Goal: Task Accomplishment & Management: Manage account settings

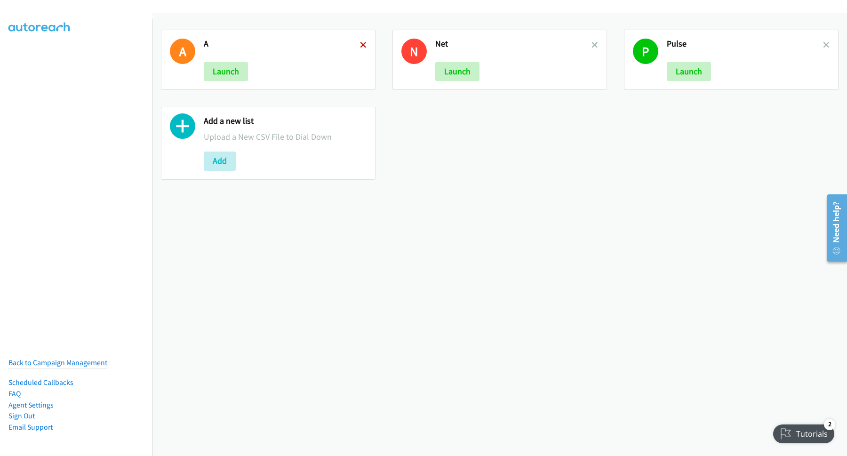
click at [363, 45] on icon at bounding box center [363, 45] width 7 height 7
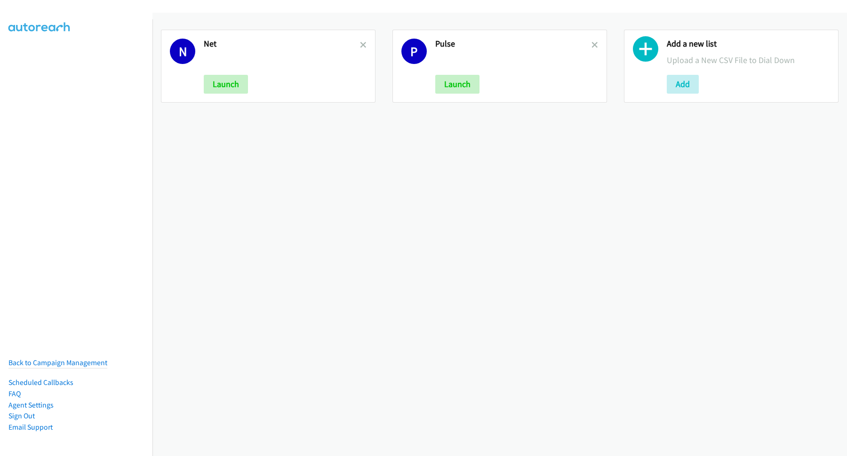
click at [362, 45] on icon at bounding box center [363, 45] width 7 height 7
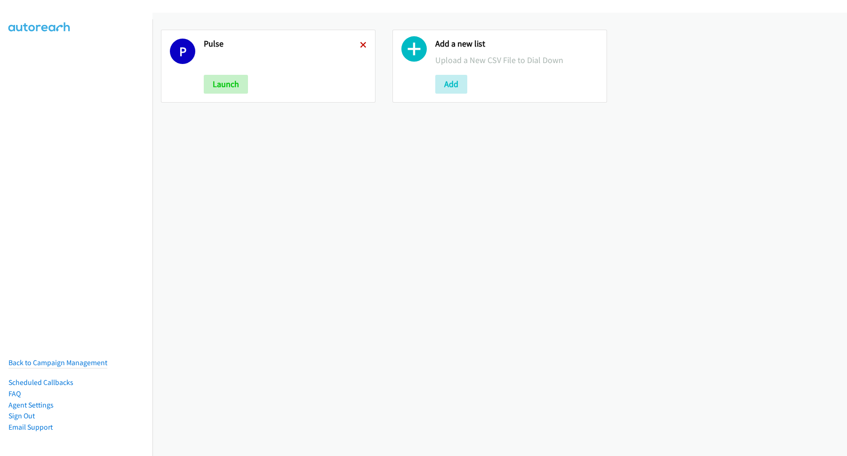
click at [361, 45] on icon at bounding box center [363, 45] width 7 height 7
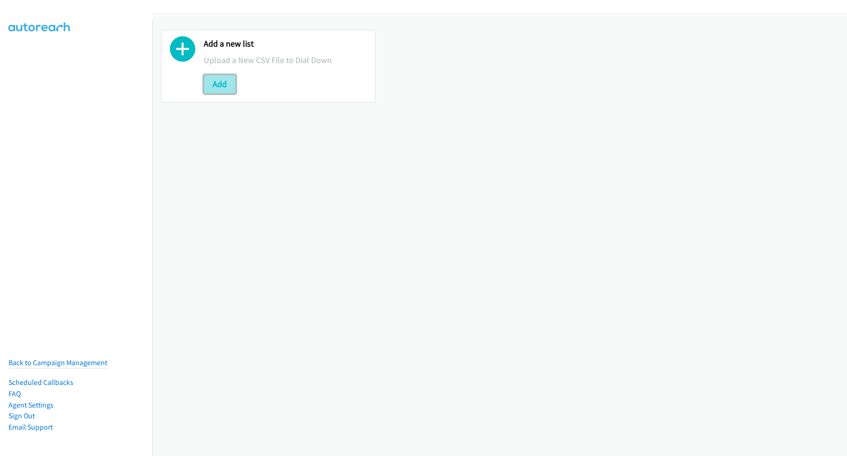
click at [230, 87] on button "Add" at bounding box center [220, 84] width 32 height 19
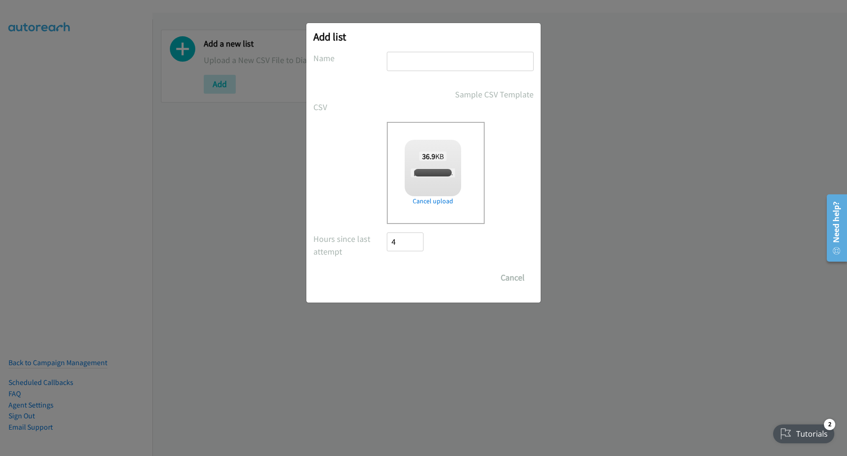
click at [432, 62] on input "text" at bounding box center [460, 61] width 147 height 19
checkbox input "true"
type input "Cisco"
click at [416, 281] on input "Save List" at bounding box center [411, 277] width 49 height 19
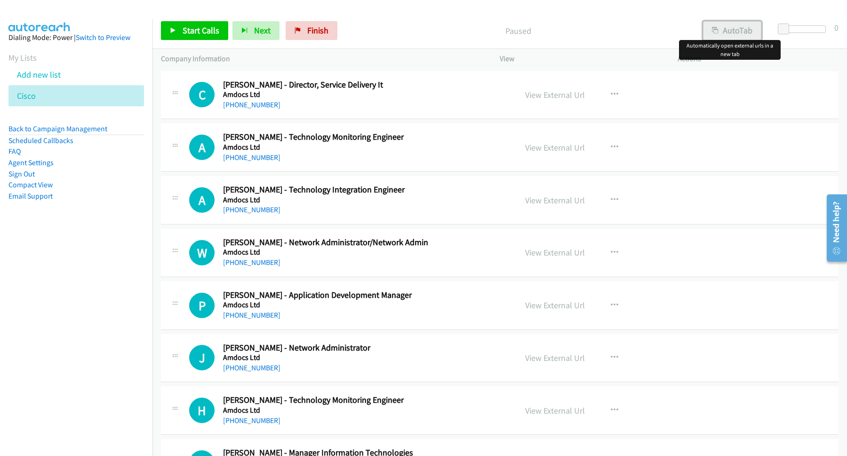
click at [722, 36] on button "AutoTab" at bounding box center [732, 30] width 58 height 19
click at [204, 34] on span "Start Calls" at bounding box center [201, 30] width 37 height 11
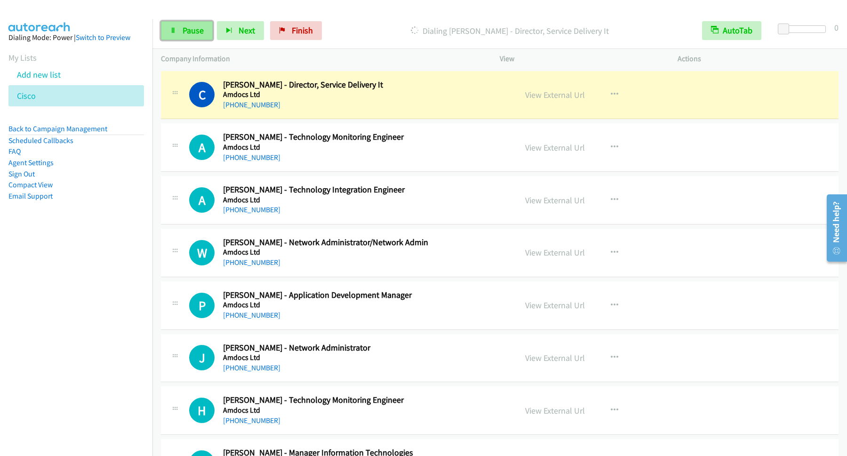
click at [182, 26] on link "Pause" at bounding box center [187, 30] width 52 height 19
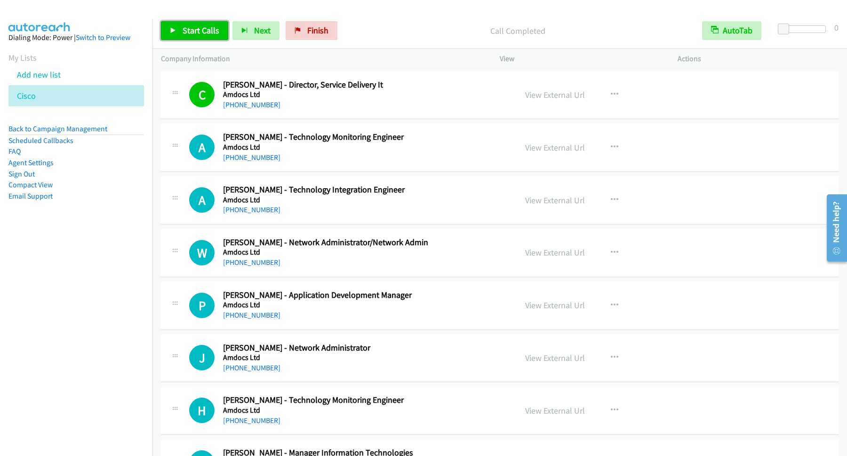
click at [200, 33] on span "Start Calls" at bounding box center [201, 30] width 37 height 11
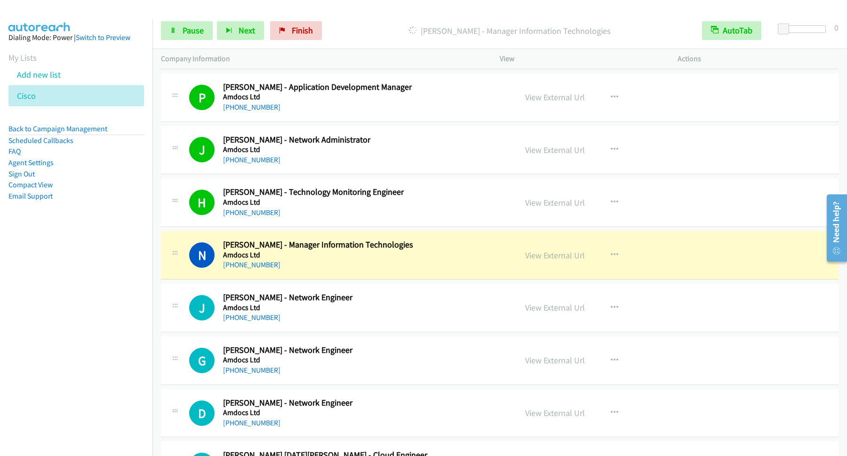
scroll to position [254, 0]
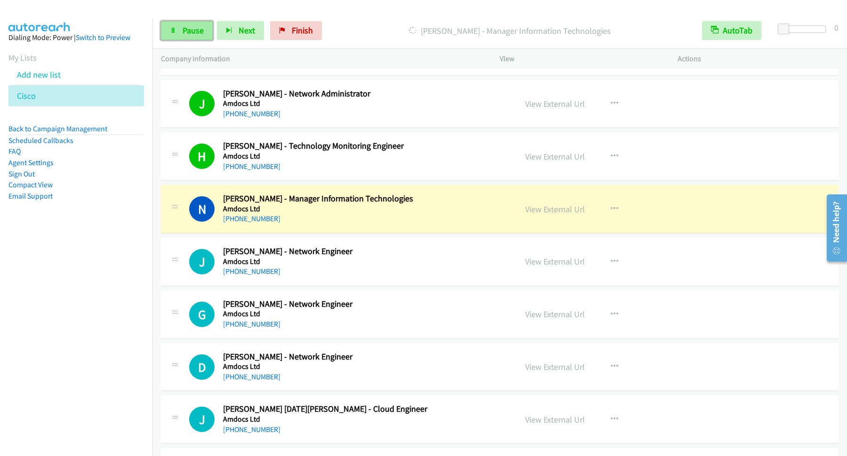
click at [206, 36] on link "Pause" at bounding box center [187, 30] width 52 height 19
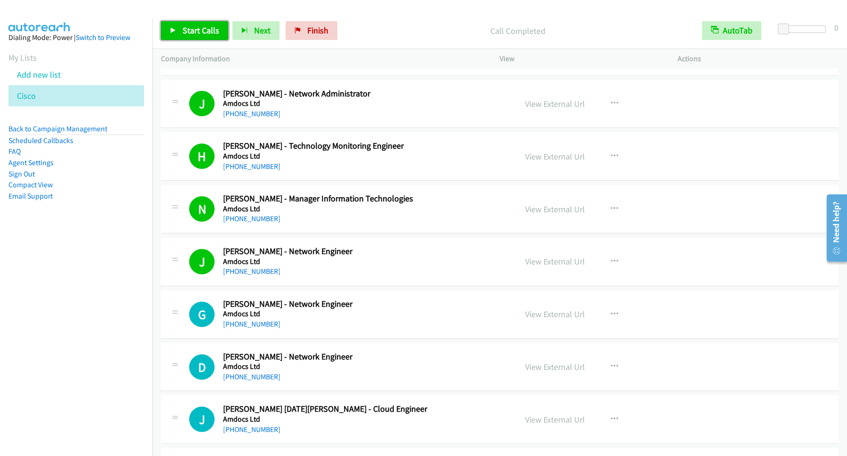
click at [192, 34] on span "Start Calls" at bounding box center [201, 30] width 37 height 11
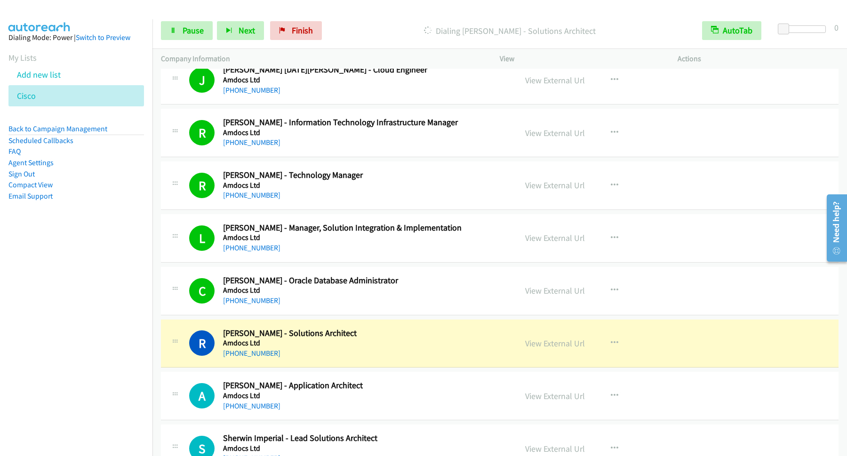
scroll to position [635, 0]
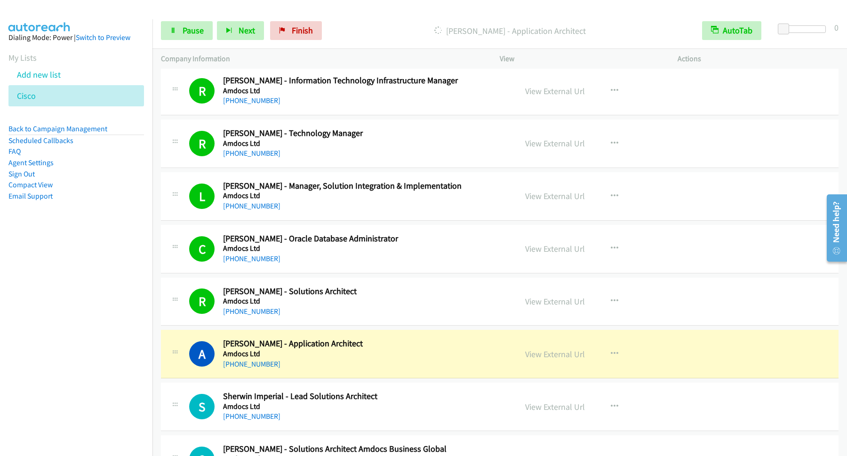
click at [176, 41] on div "Start Calls Pause Next Finish Dialing Allan Robert Aruego - Application Archite…" at bounding box center [499, 31] width 695 height 36
click at [180, 39] on link "Pause" at bounding box center [187, 30] width 52 height 19
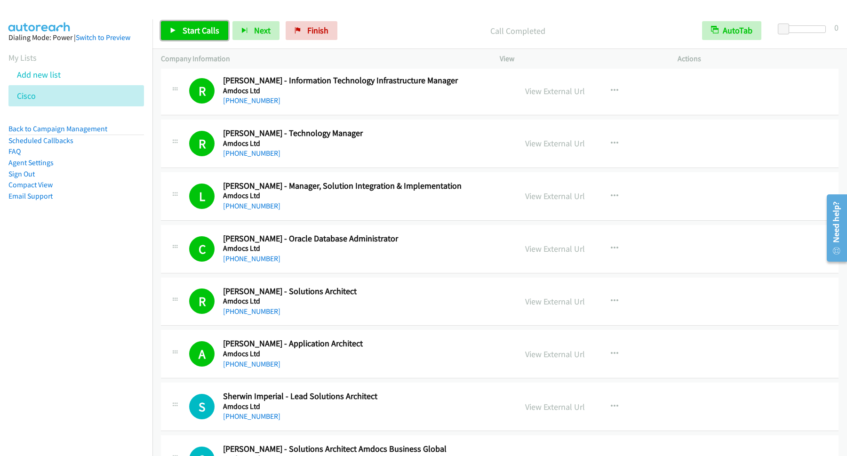
click at [202, 34] on span "Start Calls" at bounding box center [201, 30] width 37 height 11
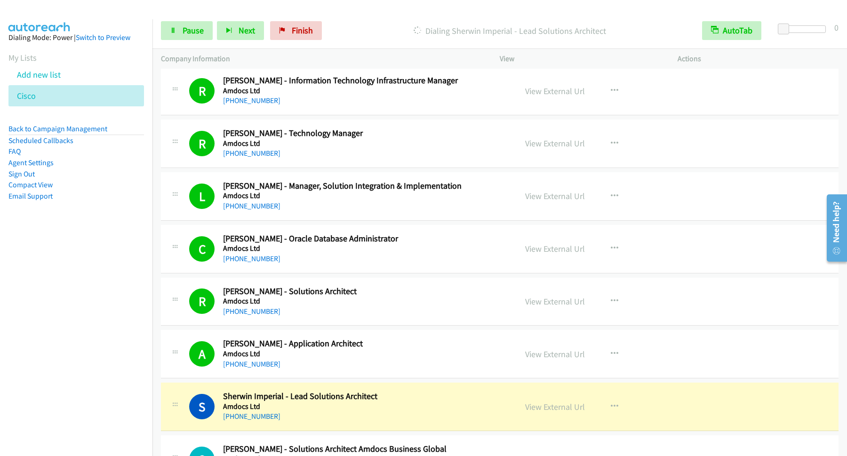
scroll to position [890, 0]
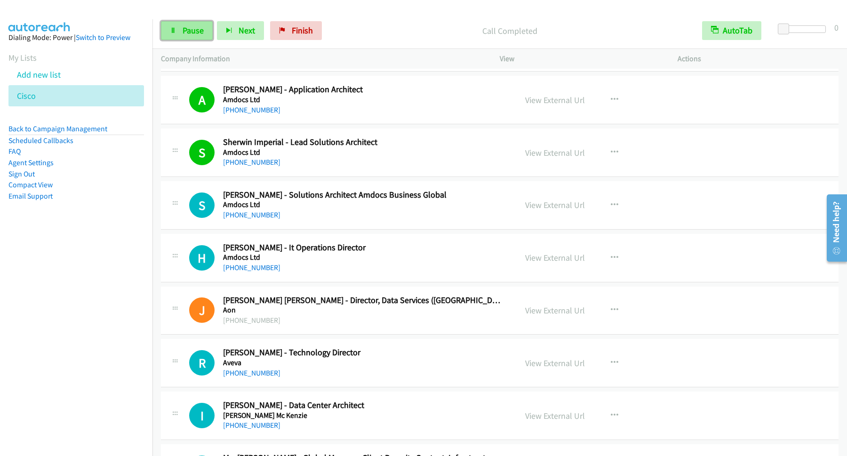
click at [178, 31] on link "Pause" at bounding box center [187, 30] width 52 height 19
click at [198, 30] on span "Start Calls" at bounding box center [201, 30] width 37 height 11
click at [187, 24] on link "Pause" at bounding box center [187, 30] width 52 height 19
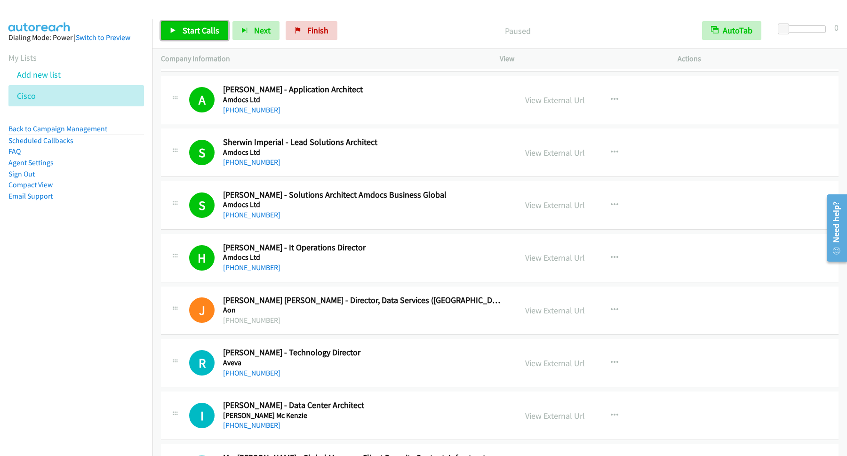
click at [208, 30] on span "Start Calls" at bounding box center [201, 30] width 37 height 11
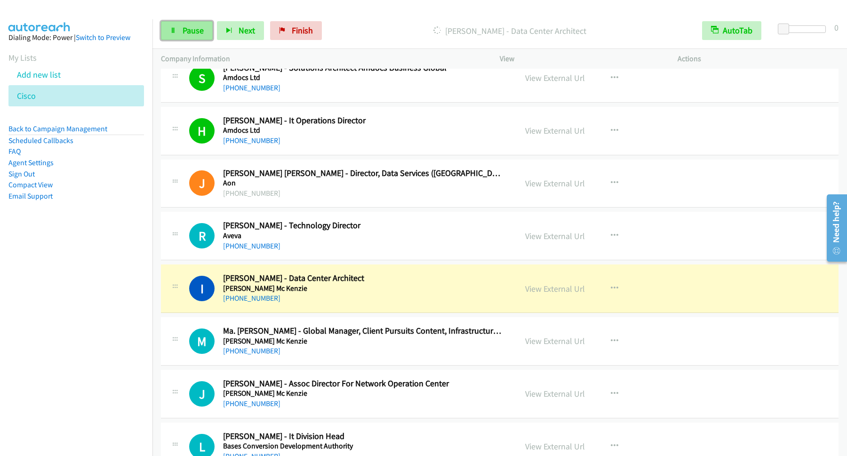
click at [193, 25] on link "Pause" at bounding box center [187, 30] width 52 height 19
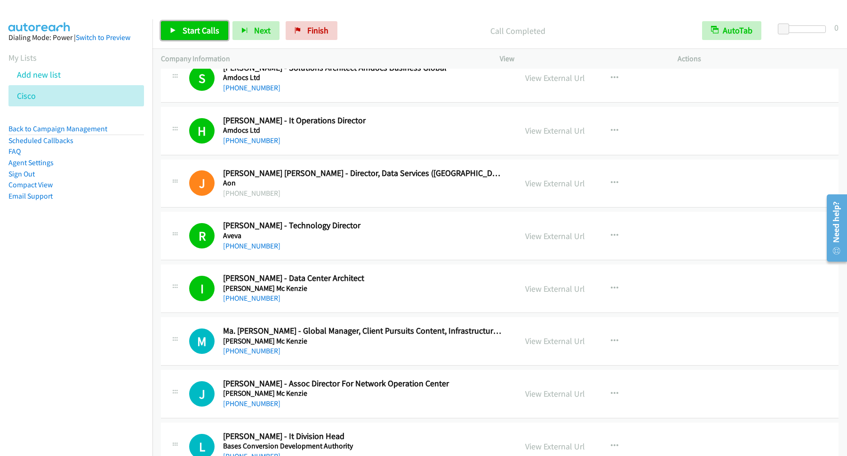
click at [198, 33] on span "Start Calls" at bounding box center [201, 30] width 37 height 11
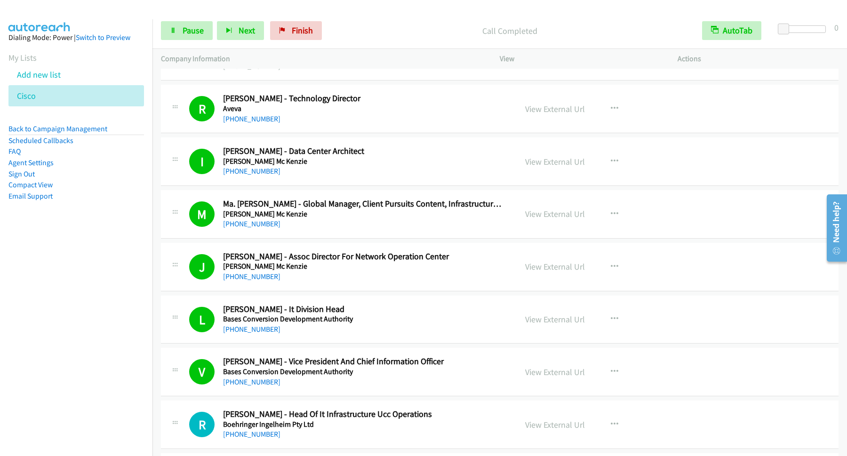
scroll to position [1271, 0]
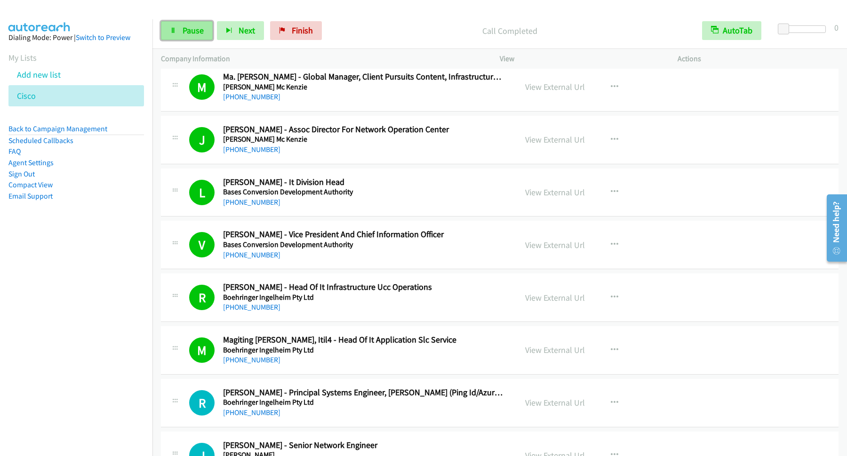
click at [207, 32] on link "Pause" at bounding box center [187, 30] width 52 height 19
click at [216, 32] on span "Start Calls" at bounding box center [201, 30] width 37 height 11
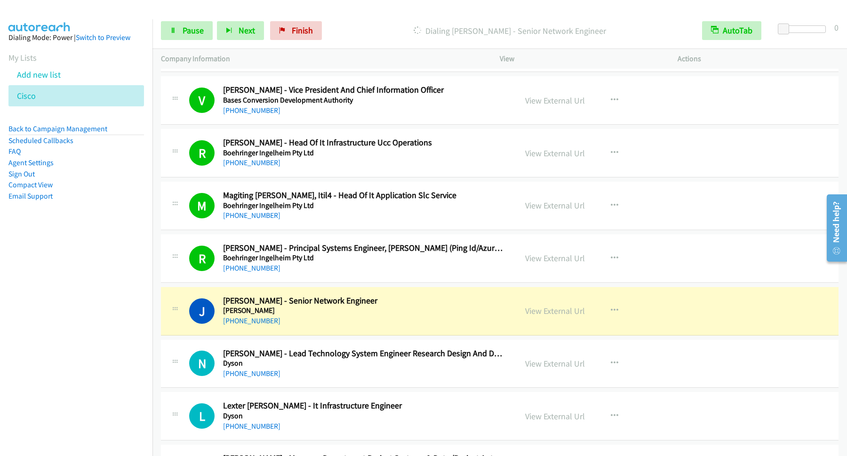
scroll to position [1525, 0]
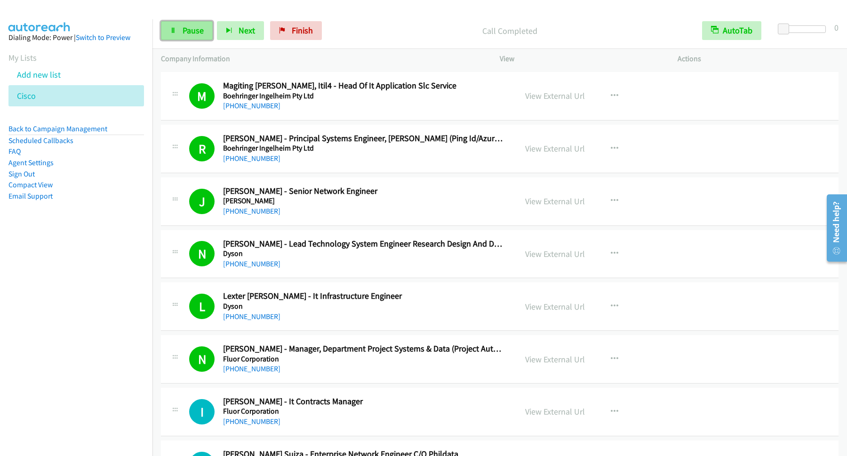
click at [183, 27] on span "Pause" at bounding box center [193, 30] width 21 height 11
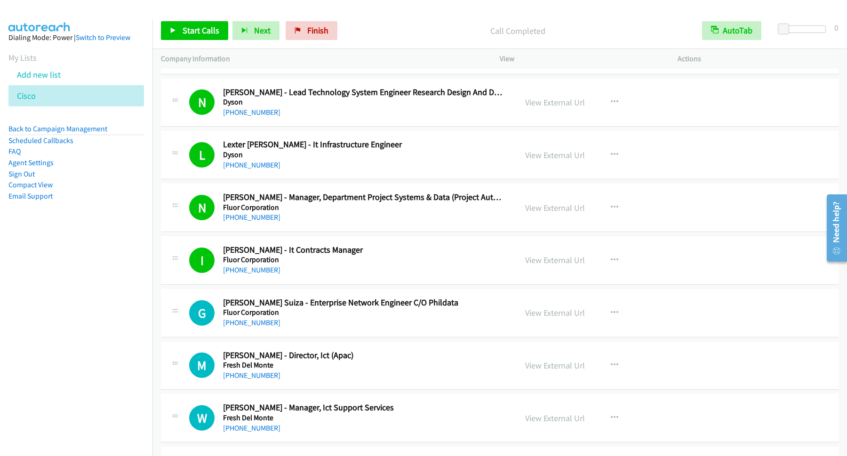
scroll to position [1779, 0]
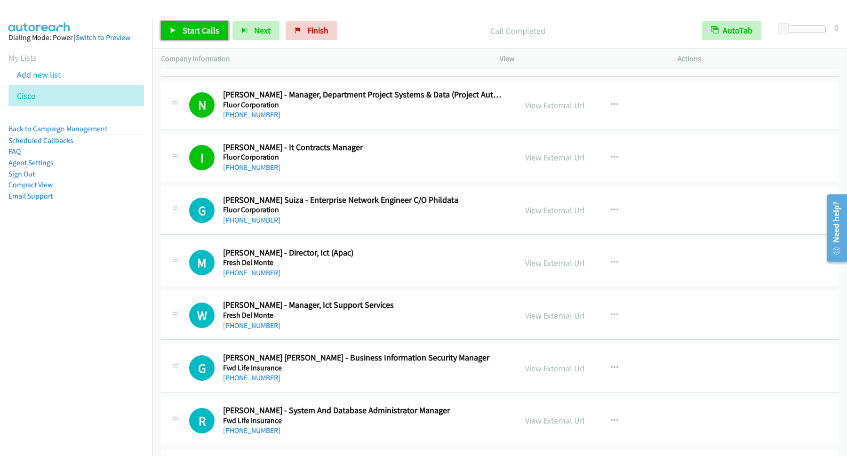
click at [200, 30] on span "Start Calls" at bounding box center [201, 30] width 37 height 11
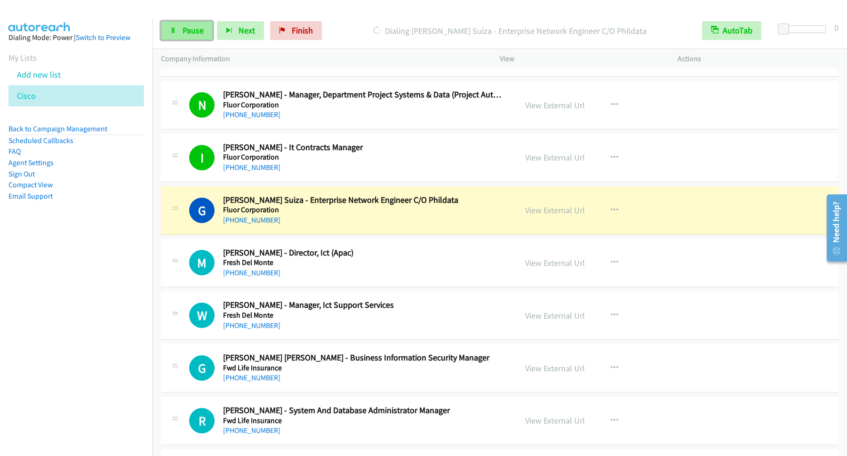
click at [183, 32] on link "Pause" at bounding box center [187, 30] width 52 height 19
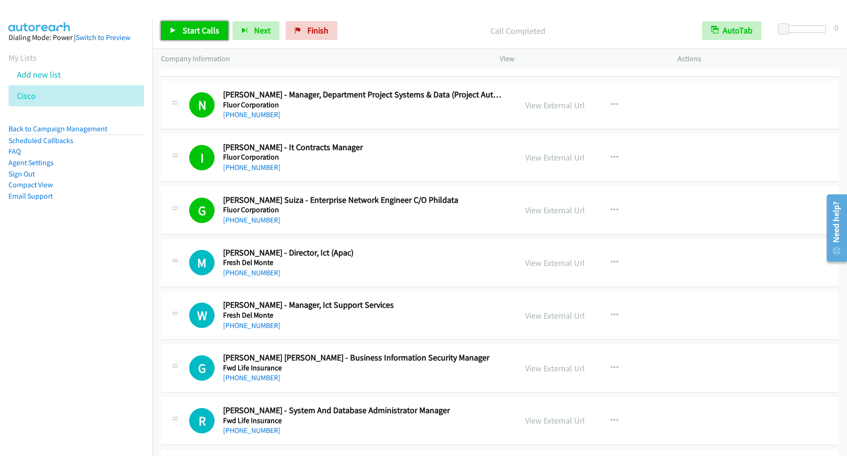
click at [194, 30] on span "Start Calls" at bounding box center [201, 30] width 37 height 11
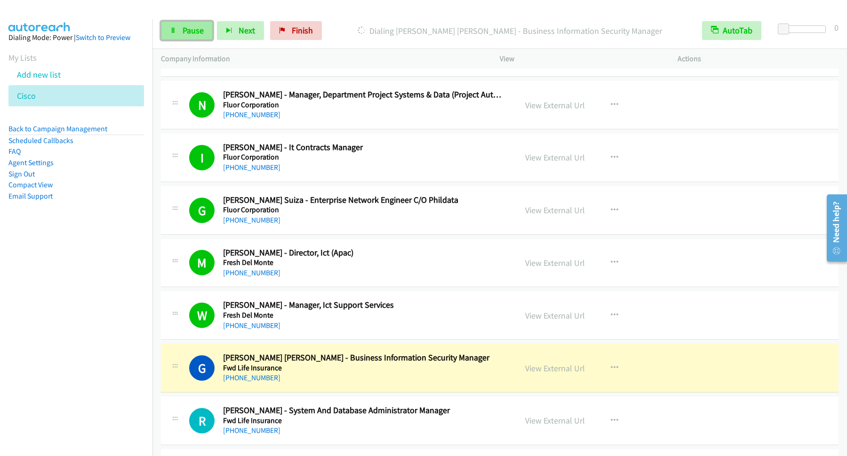
click at [192, 24] on link "Pause" at bounding box center [187, 30] width 52 height 19
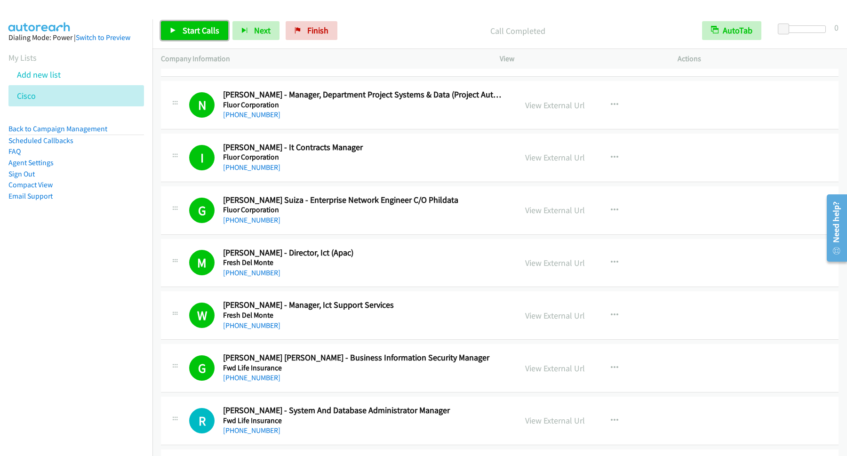
click at [206, 29] on span "Start Calls" at bounding box center [201, 30] width 37 height 11
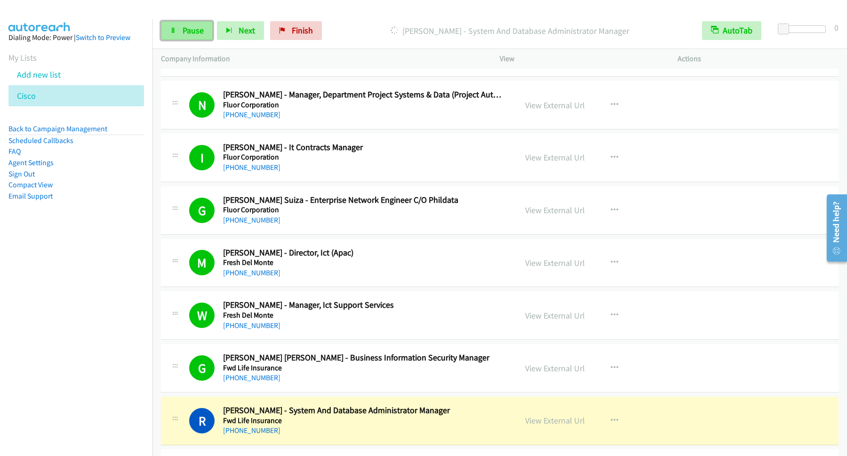
drag, startPoint x: 173, startPoint y: 26, endPoint x: 179, endPoint y: 32, distance: 9.0
click at [173, 26] on link "Pause" at bounding box center [187, 30] width 52 height 19
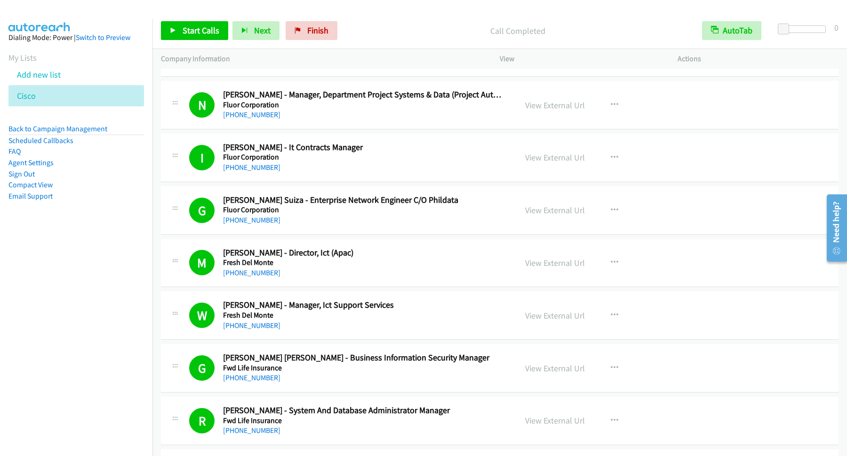
scroll to position [2033, 0]
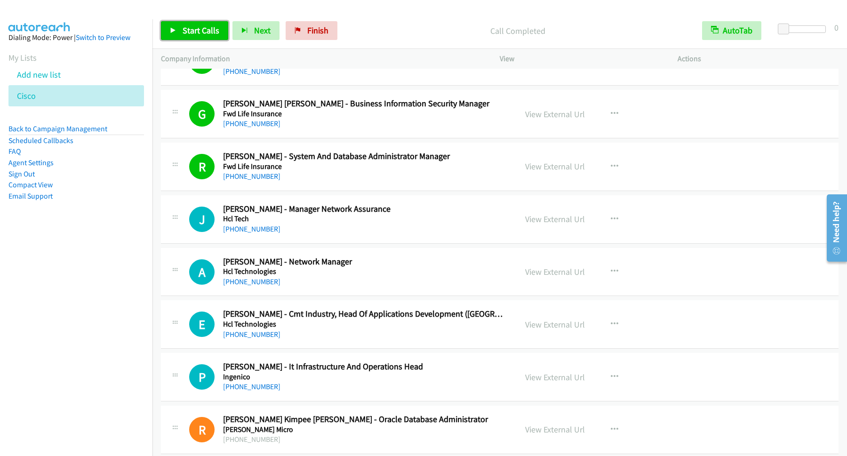
click at [212, 32] on span "Start Calls" at bounding box center [201, 30] width 37 height 11
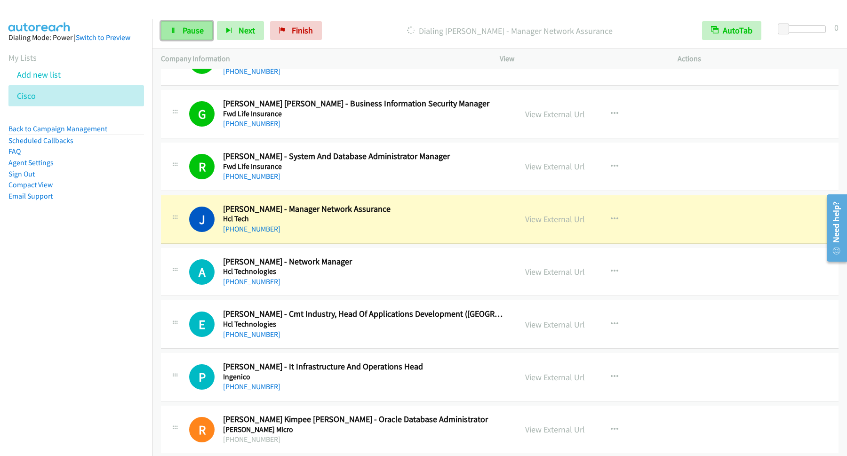
click at [189, 26] on span "Pause" at bounding box center [193, 30] width 21 height 11
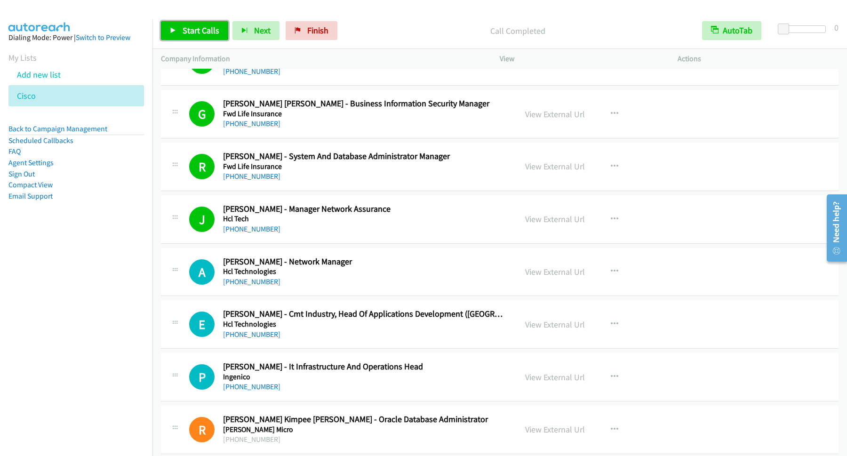
click at [203, 29] on span "Start Calls" at bounding box center [201, 30] width 37 height 11
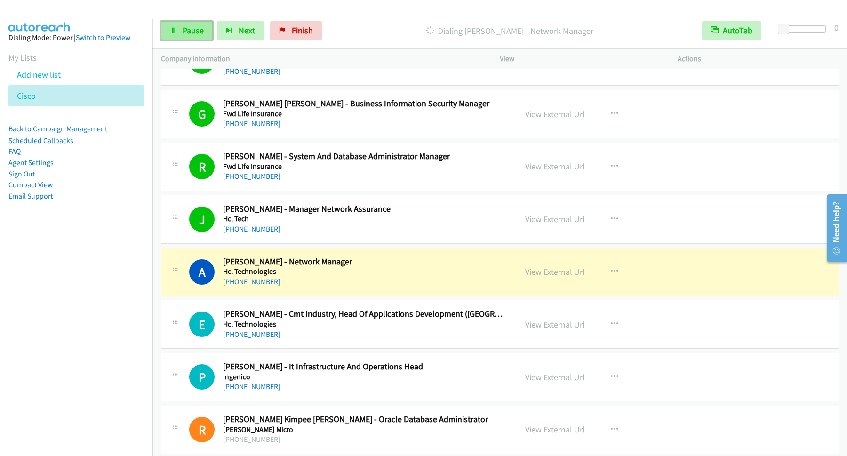
click at [194, 32] on span "Pause" at bounding box center [193, 30] width 21 height 11
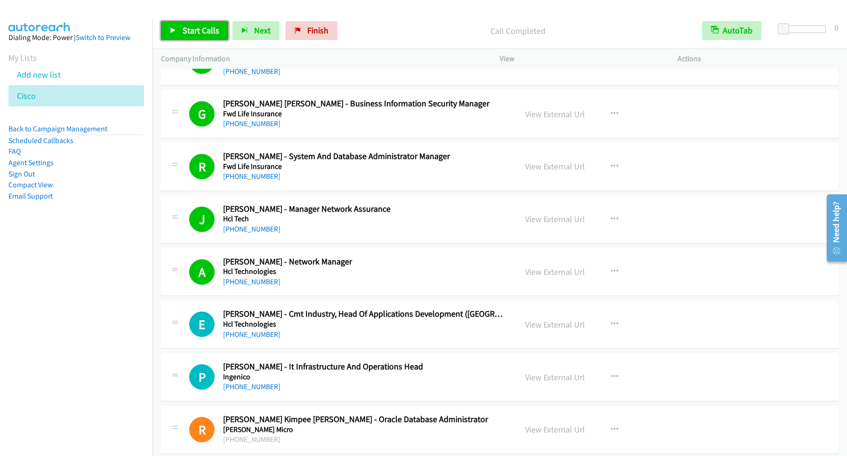
click at [213, 27] on span "Start Calls" at bounding box center [201, 30] width 37 height 11
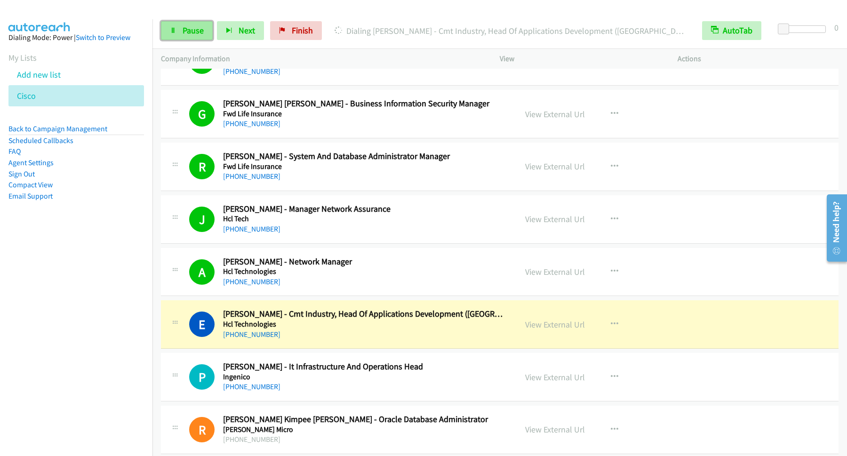
click at [183, 30] on span "Pause" at bounding box center [193, 30] width 21 height 11
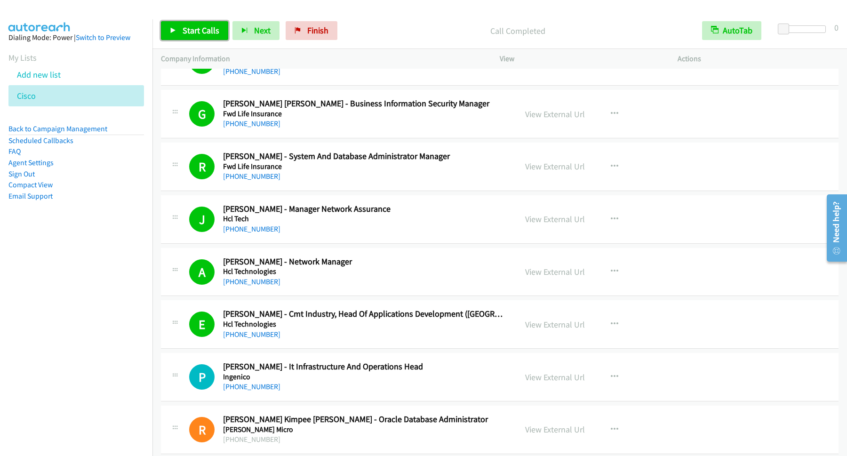
click at [198, 31] on span "Start Calls" at bounding box center [201, 30] width 37 height 11
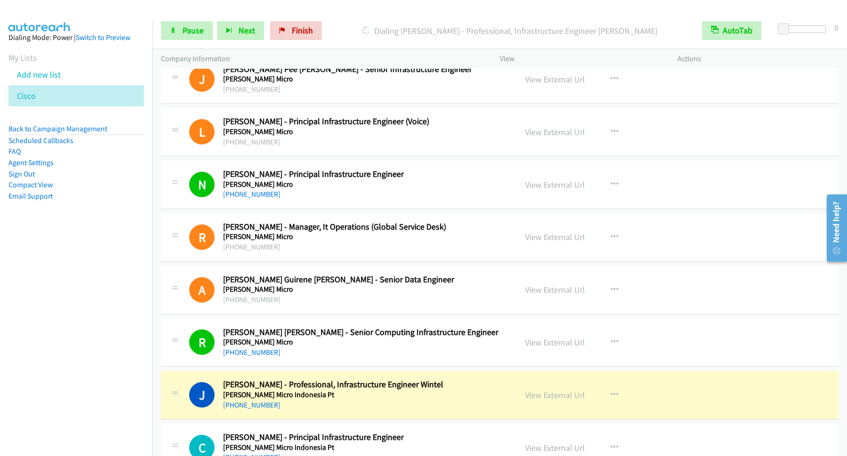
scroll to position [2669, 0]
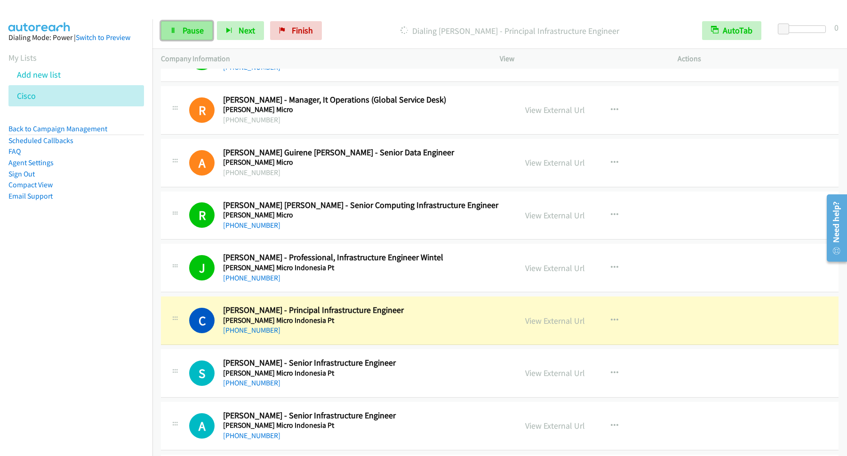
click at [198, 35] on span "Pause" at bounding box center [193, 30] width 21 height 11
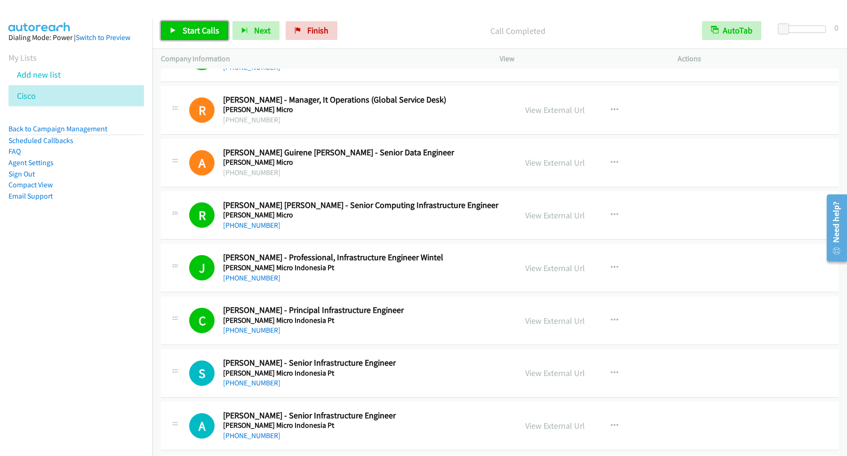
click at [213, 33] on span "Start Calls" at bounding box center [201, 30] width 37 height 11
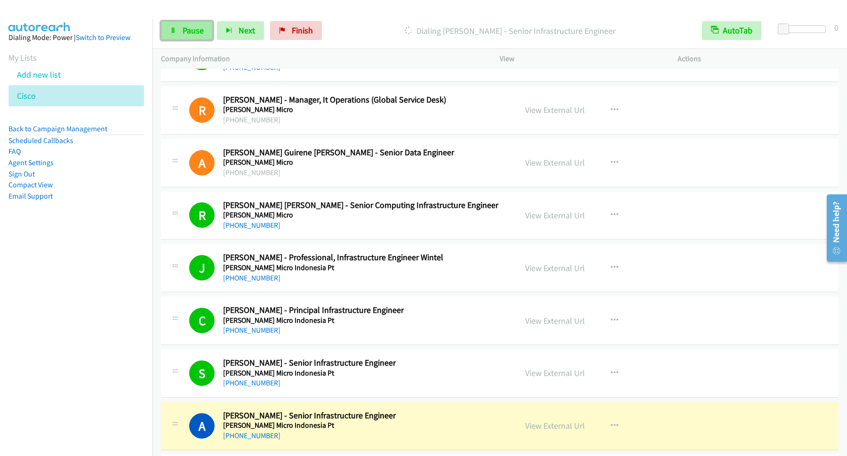
drag, startPoint x: 191, startPoint y: 26, endPoint x: 197, endPoint y: 35, distance: 11.1
click at [191, 27] on span "Pause" at bounding box center [193, 30] width 21 height 11
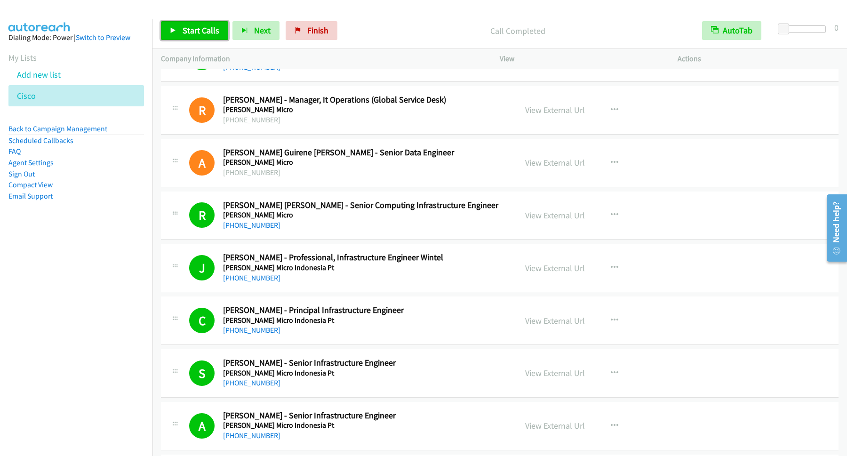
click at [186, 33] on span "Start Calls" at bounding box center [201, 30] width 37 height 11
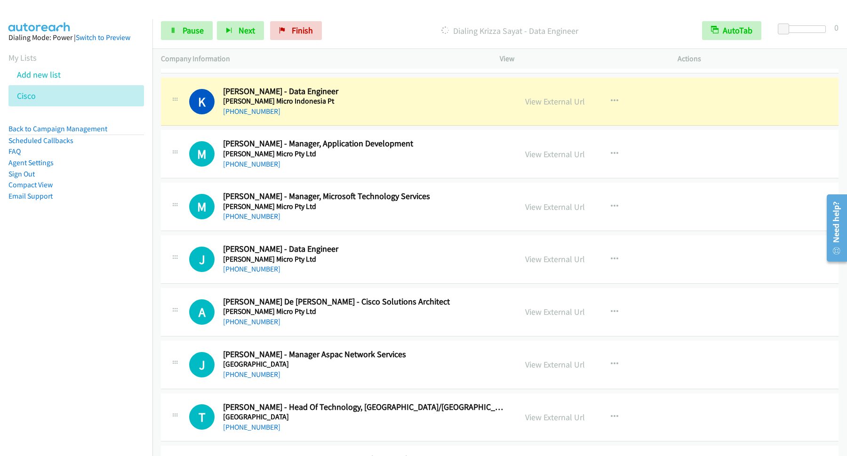
scroll to position [3050, 0]
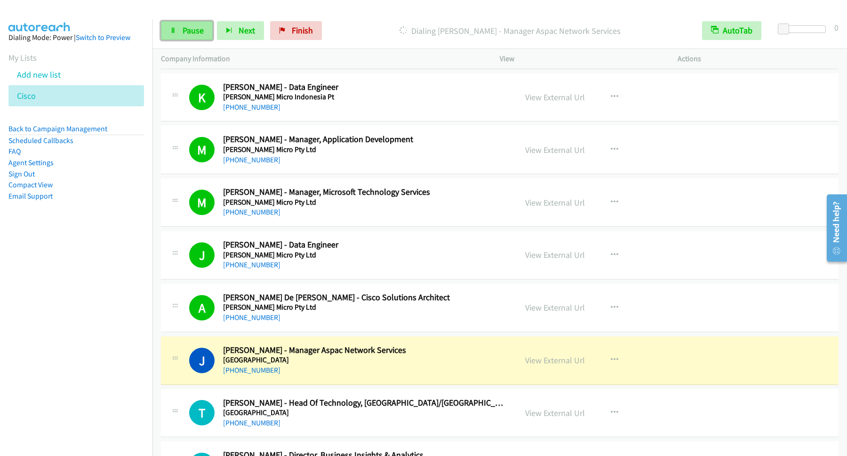
click at [183, 31] on link "Pause" at bounding box center [187, 30] width 52 height 19
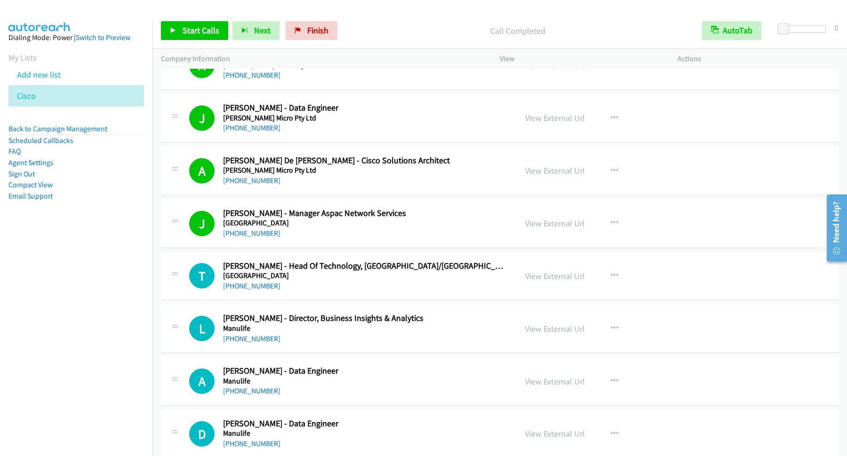
scroll to position [3304, 0]
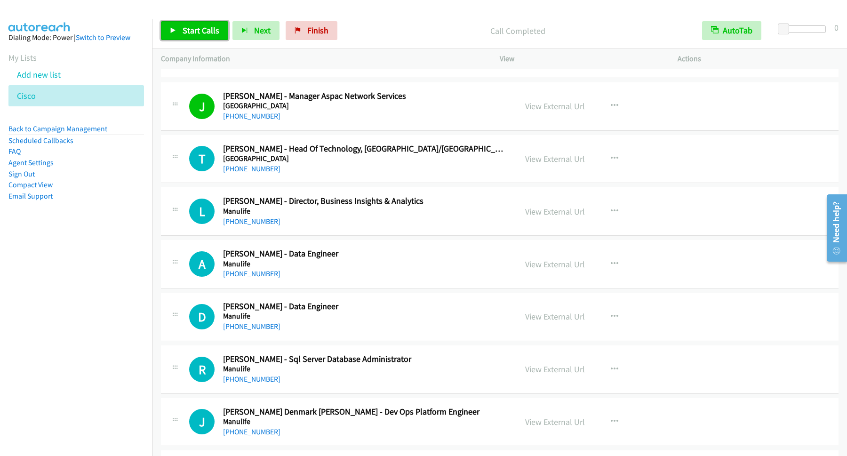
click at [218, 35] on span "Start Calls" at bounding box center [201, 30] width 37 height 11
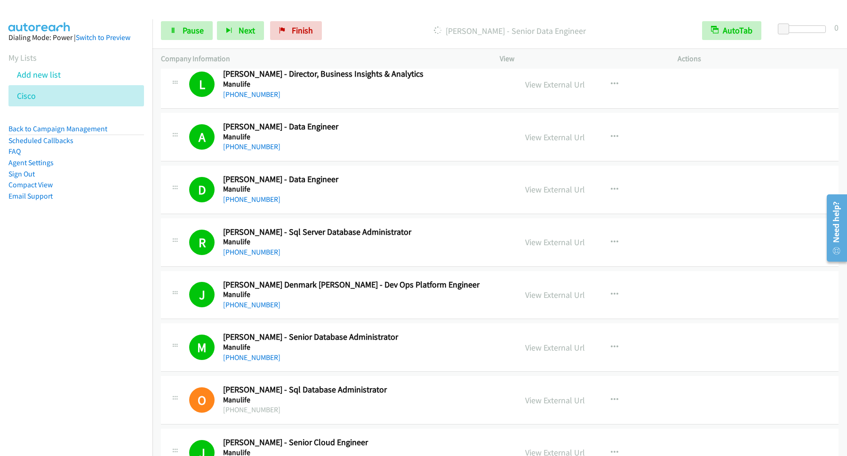
scroll to position [3685, 0]
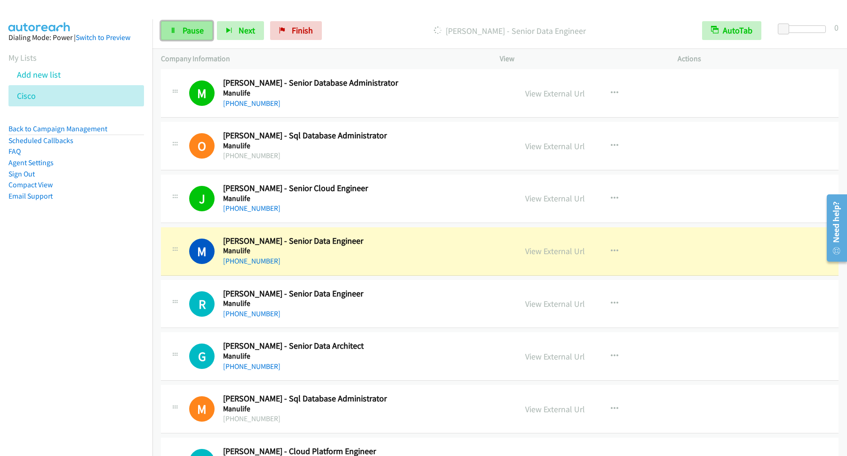
click at [183, 29] on link "Pause" at bounding box center [187, 30] width 52 height 19
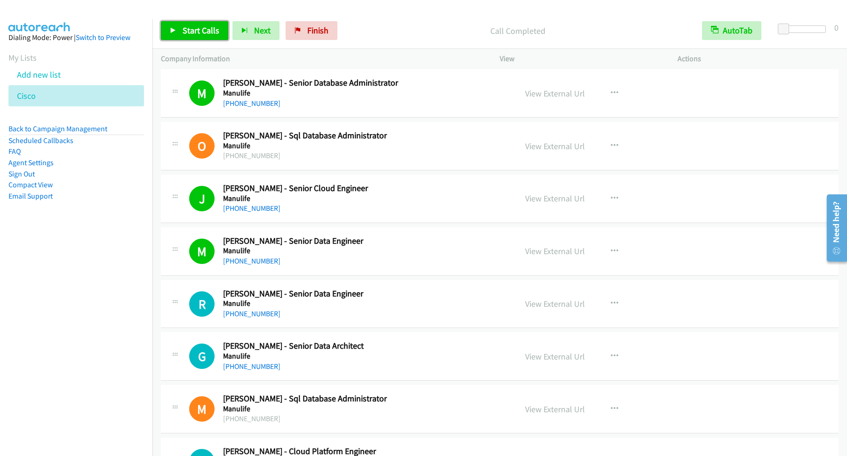
click at [205, 31] on span "Start Calls" at bounding box center [201, 30] width 37 height 11
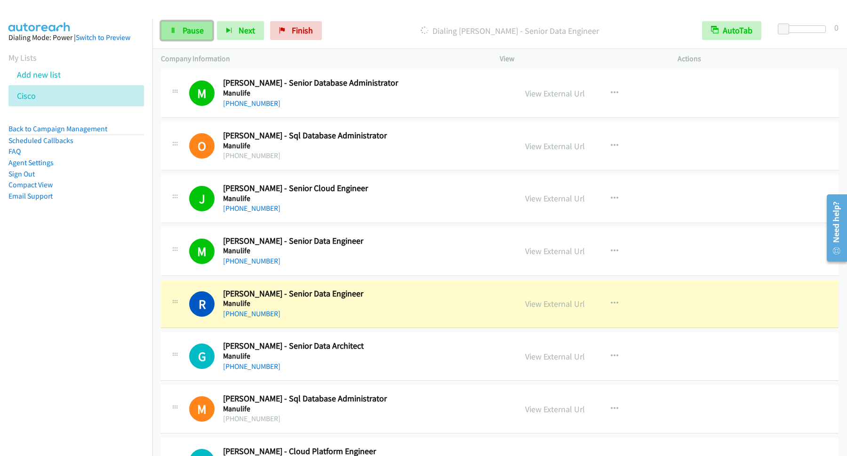
click at [185, 25] on link "Pause" at bounding box center [187, 30] width 52 height 19
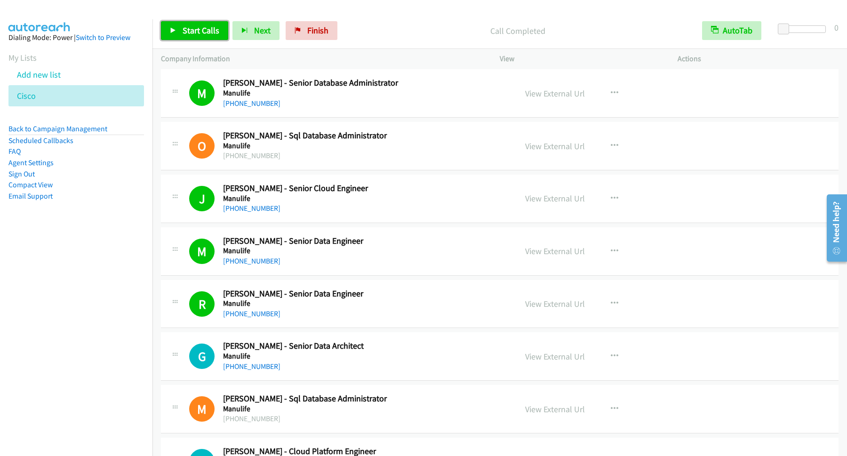
click at [194, 37] on link "Start Calls" at bounding box center [194, 30] width 67 height 19
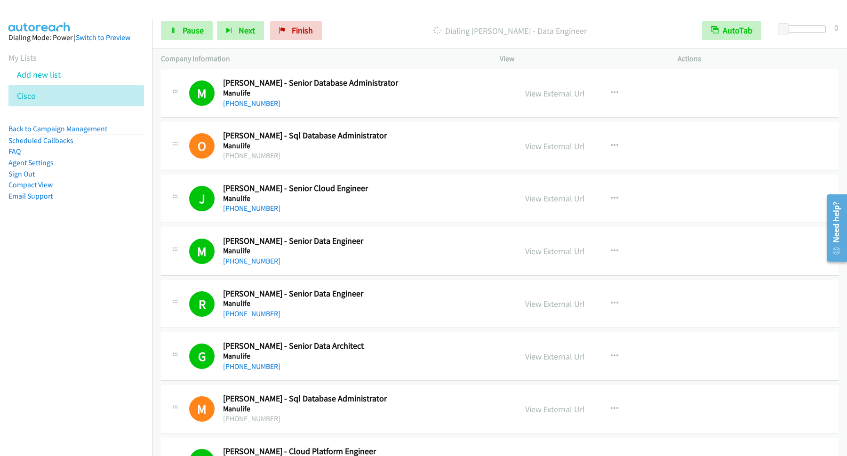
click at [176, 20] on div "Start Calls Pause Next Finish Dialing Edremz Pradilla - Data Engineer AutoTab A…" at bounding box center [499, 31] width 695 height 36
click at [187, 38] on link "Pause" at bounding box center [187, 30] width 52 height 19
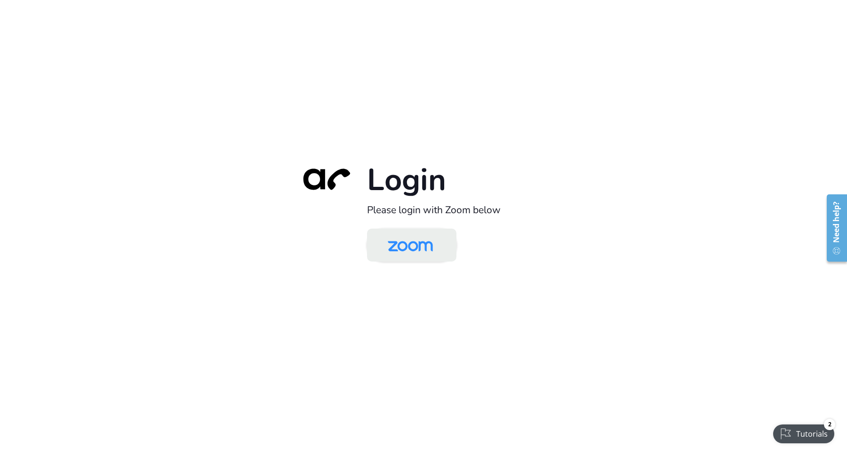
click at [405, 242] on img at bounding box center [410, 246] width 65 height 31
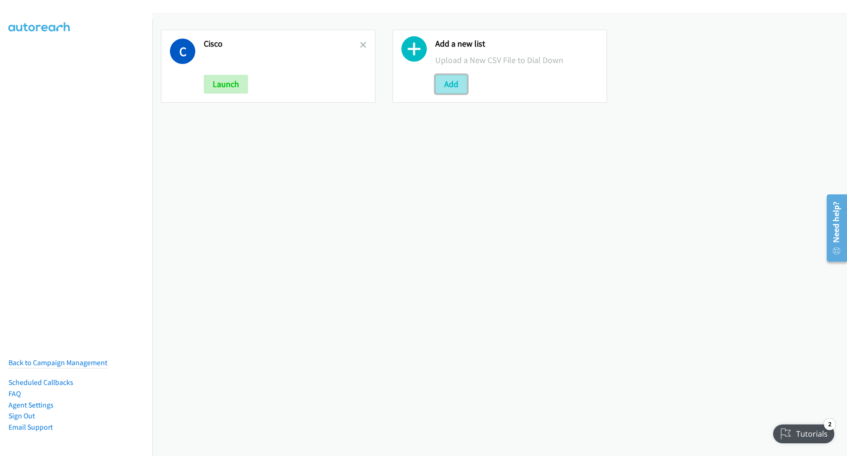
click at [461, 85] on button "Add" at bounding box center [451, 84] width 32 height 19
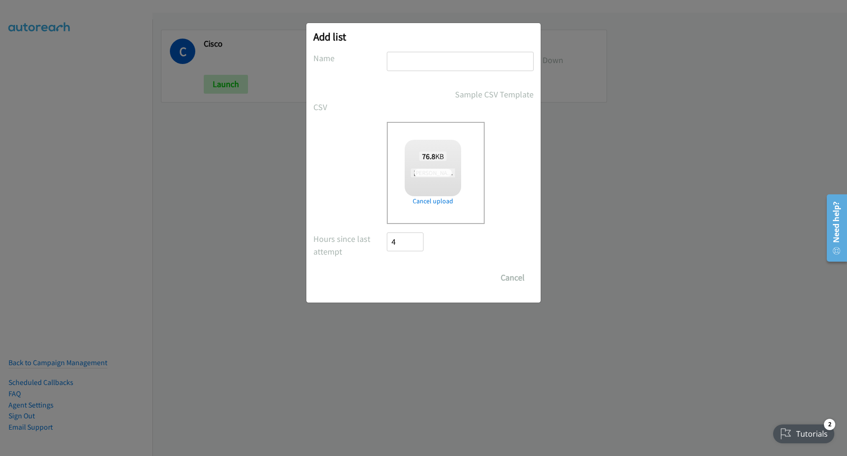
click at [444, 64] on input "text" at bounding box center [460, 61] width 147 height 19
type input "S"
checkbox input "true"
type input "SC"
click at [432, 280] on input "Save List" at bounding box center [411, 277] width 49 height 19
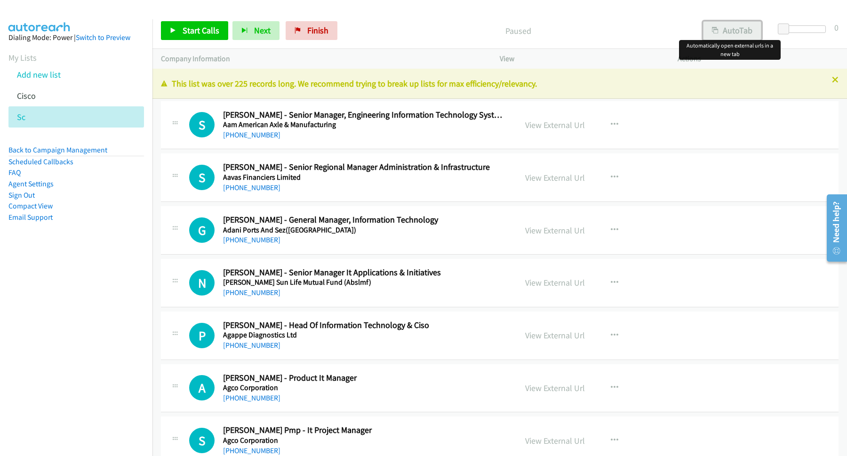
click at [720, 28] on button "AutoTab" at bounding box center [732, 30] width 58 height 19
click at [198, 31] on span "Start Calls" at bounding box center [201, 30] width 37 height 11
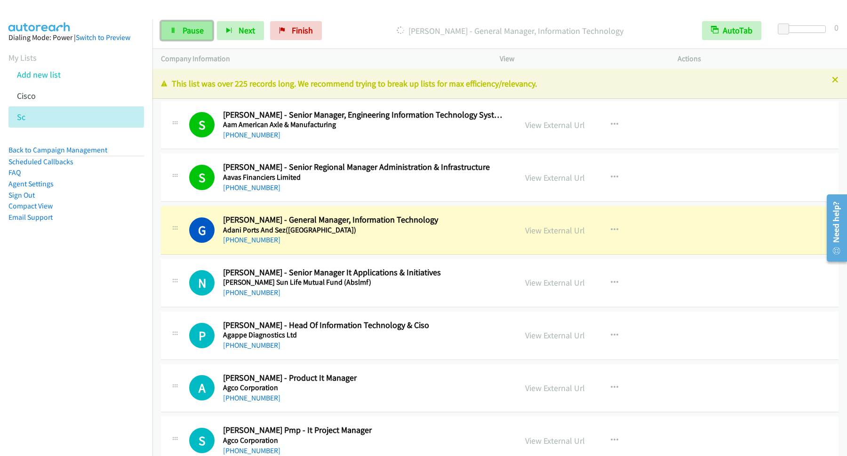
click at [198, 35] on span "Pause" at bounding box center [193, 30] width 21 height 11
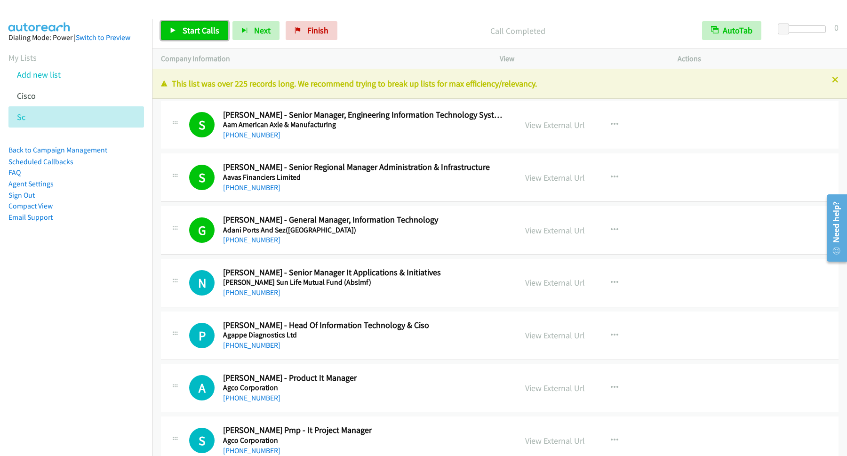
click at [200, 35] on span "Start Calls" at bounding box center [201, 30] width 37 height 11
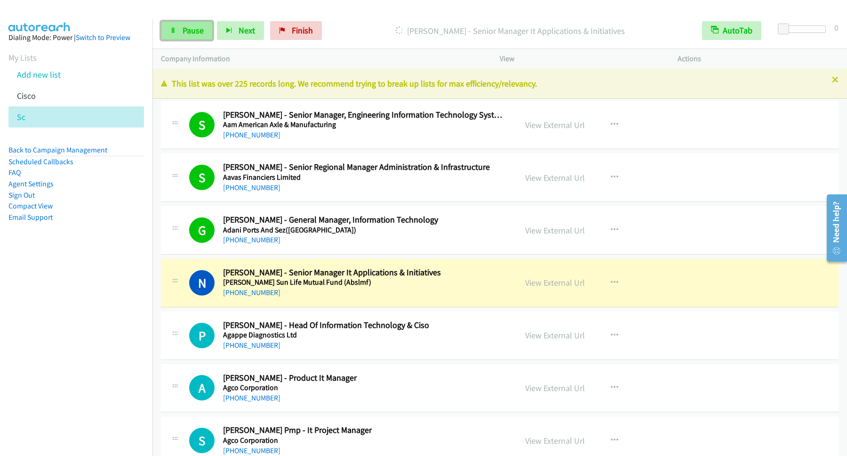
click at [188, 28] on span "Pause" at bounding box center [193, 30] width 21 height 11
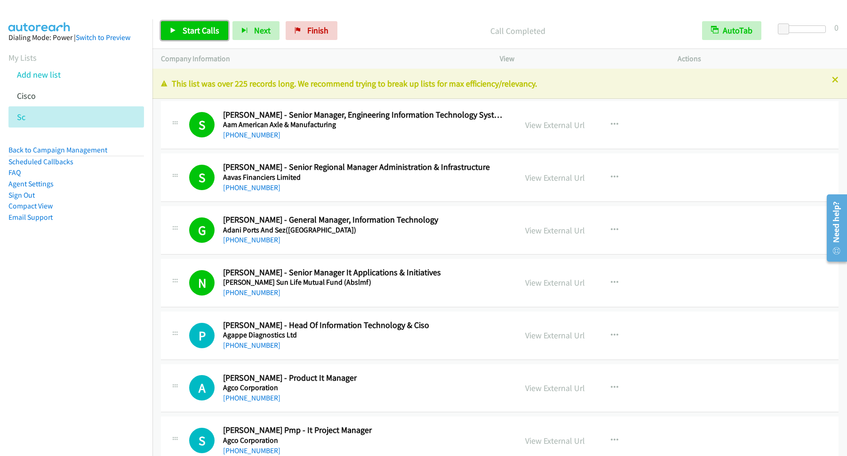
click at [210, 30] on span "Start Calls" at bounding box center [201, 30] width 37 height 11
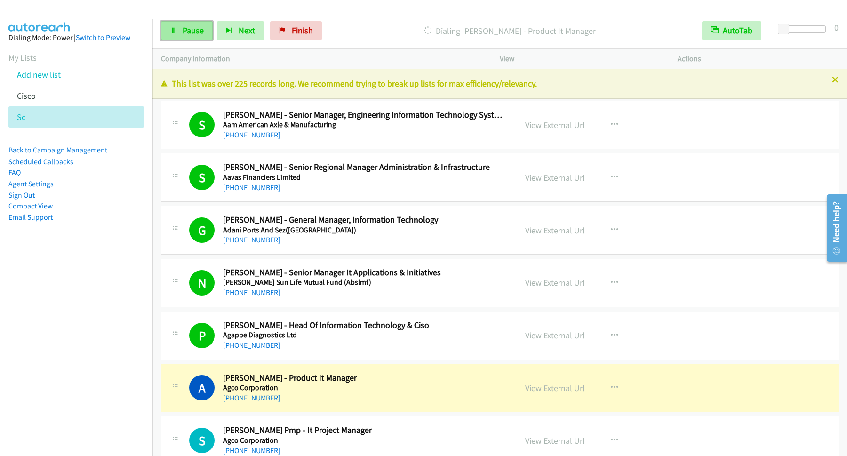
click at [198, 33] on span "Pause" at bounding box center [193, 30] width 21 height 11
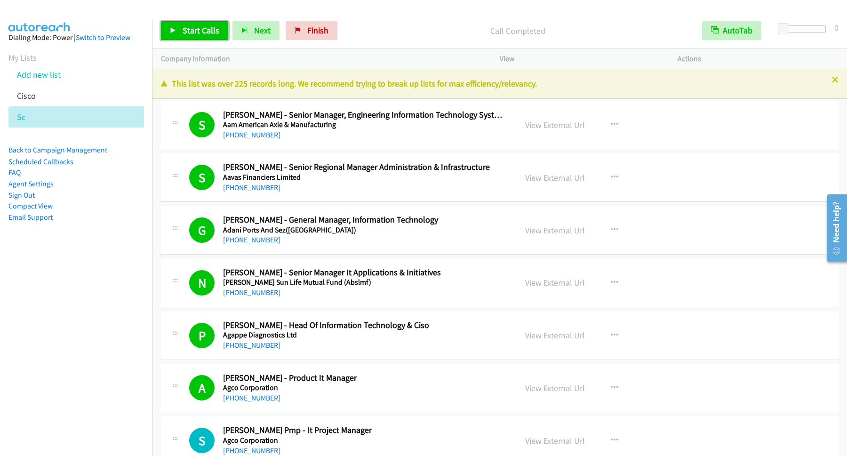
click at [181, 27] on link "Start Calls" at bounding box center [194, 30] width 67 height 19
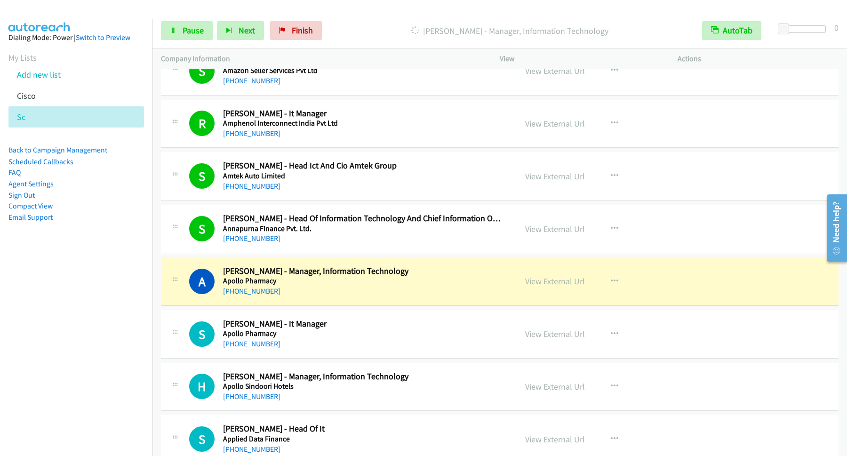
scroll to position [890, 0]
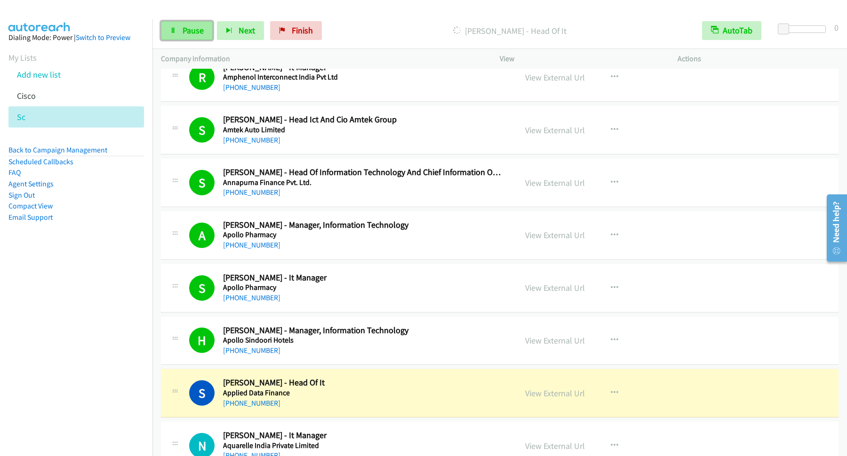
click at [205, 33] on link "Pause" at bounding box center [187, 30] width 52 height 19
